Goal: Transaction & Acquisition: Purchase product/service

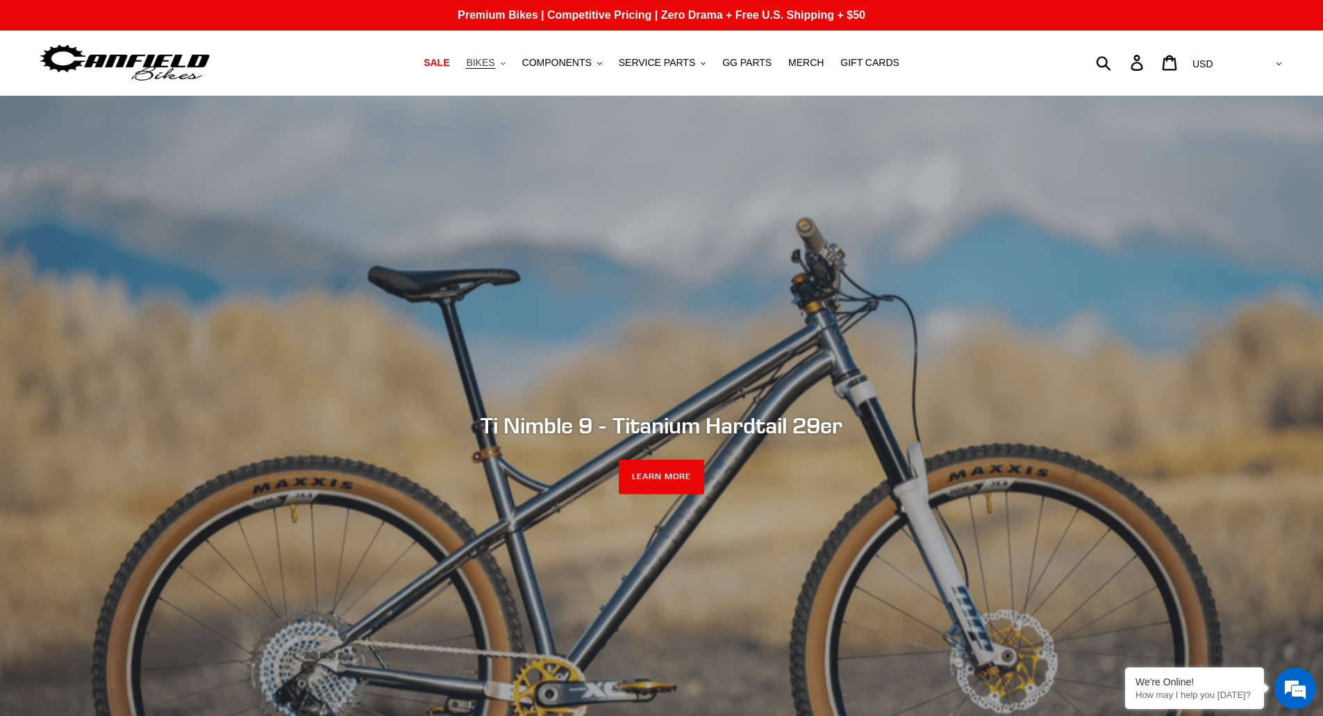
click at [495, 61] on span "BIKES" at bounding box center [480, 63] width 28 height 12
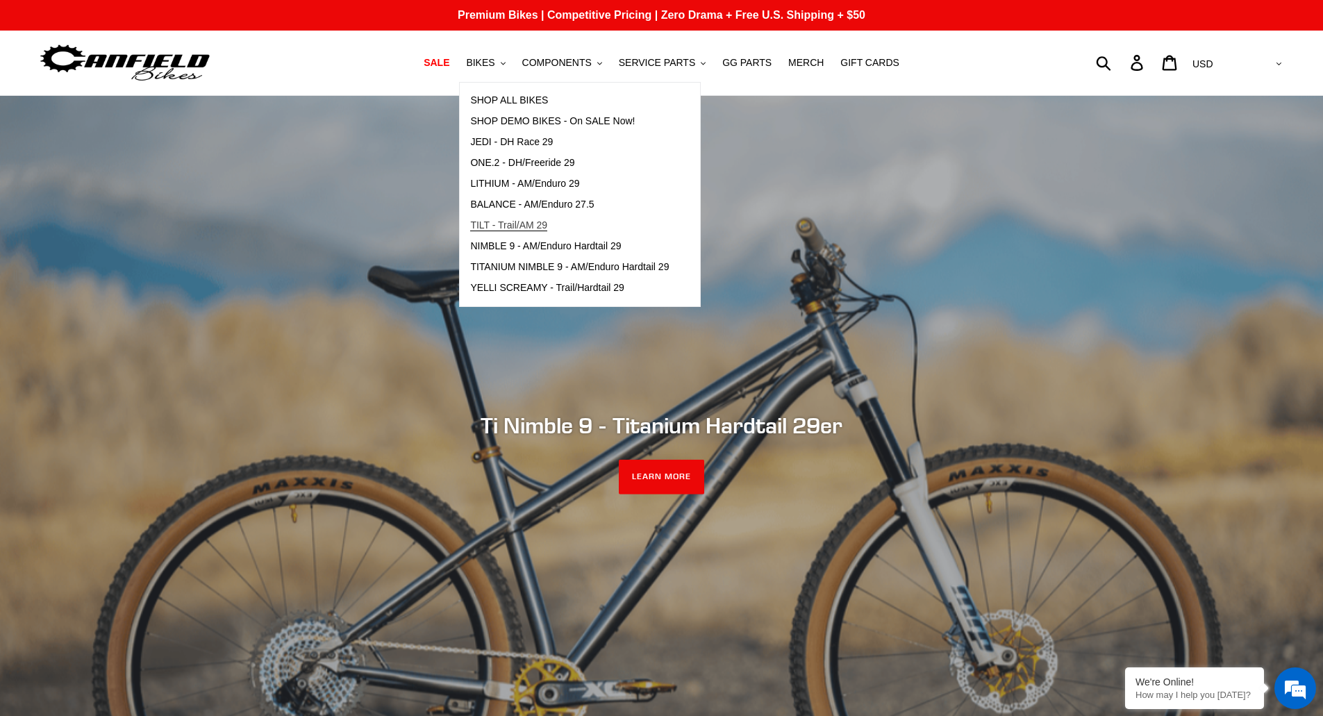
click at [547, 224] on span "TILT - Trail/AM 29" at bounding box center [508, 225] width 77 height 12
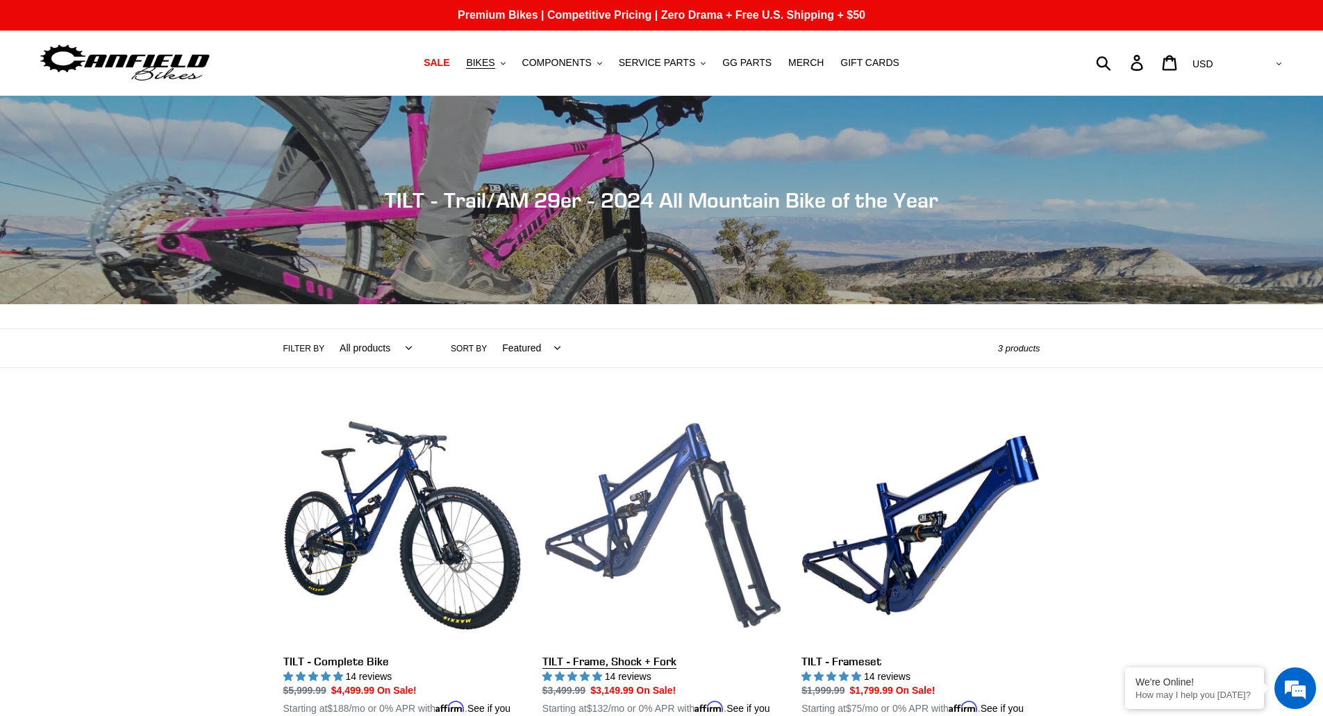
click at [658, 463] on link "TILT - Frame, Shock + Fork" at bounding box center [661, 568] width 238 height 325
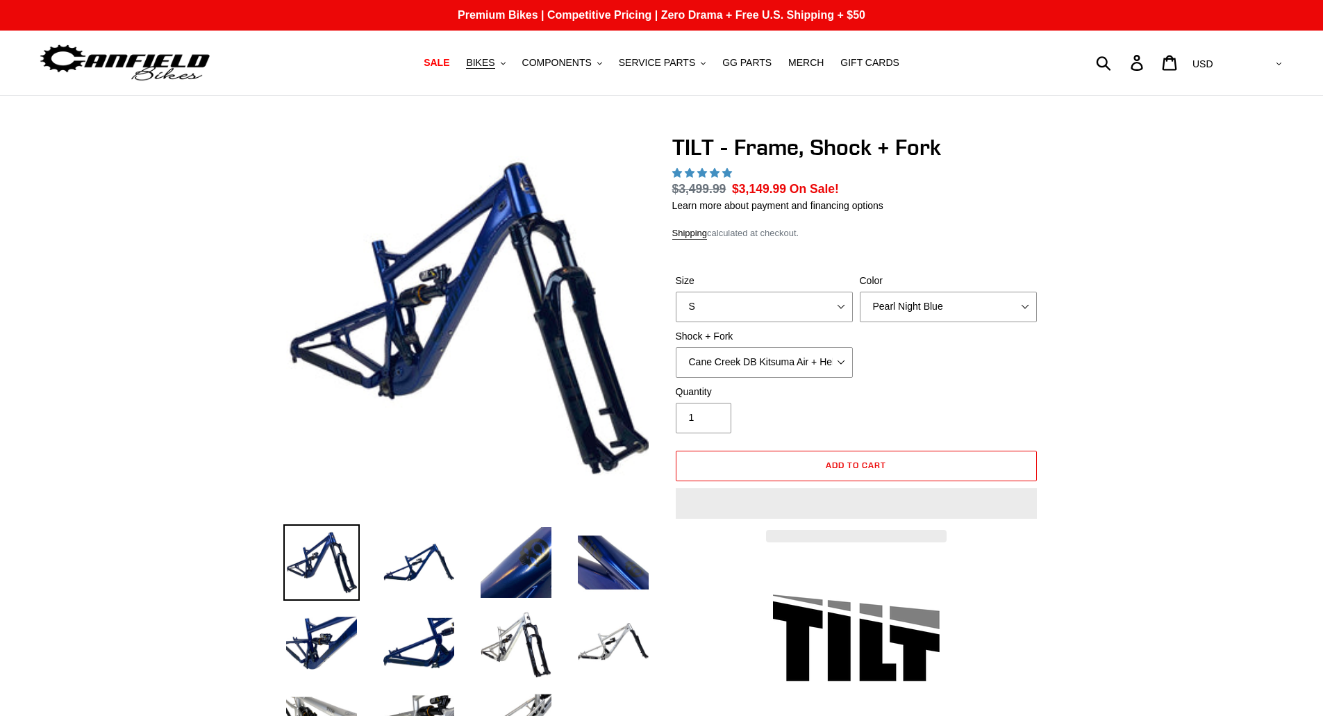
select select "highest-rating"
